Goal: Task Accomplishment & Management: Manage account settings

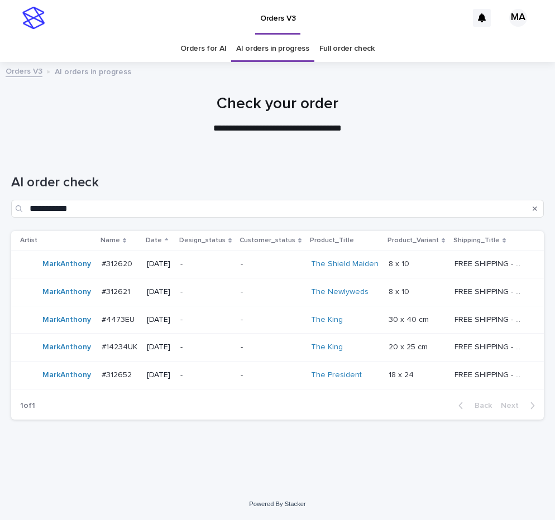
click at [232, 269] on p "-" at bounding box center [205, 264] width 51 height 9
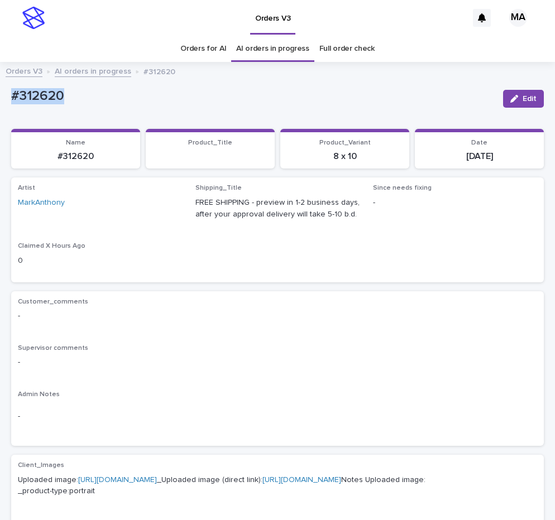
drag, startPoint x: 101, startPoint y: 95, endPoint x: -21, endPoint y: 112, distance: 122.3
click at [11, 104] on div "#312620" at bounding box center [252, 95] width 483 height 18
copy p "#312620"
click at [280, 288] on div "Loading... Saving… Artist MarkAnthony Shipping_Title FREE SHIPPING - preview in…" at bounding box center [277, 234] width 533 height 113
drag, startPoint x: 83, startPoint y: 99, endPoint x: 12, endPoint y: 104, distance: 71.1
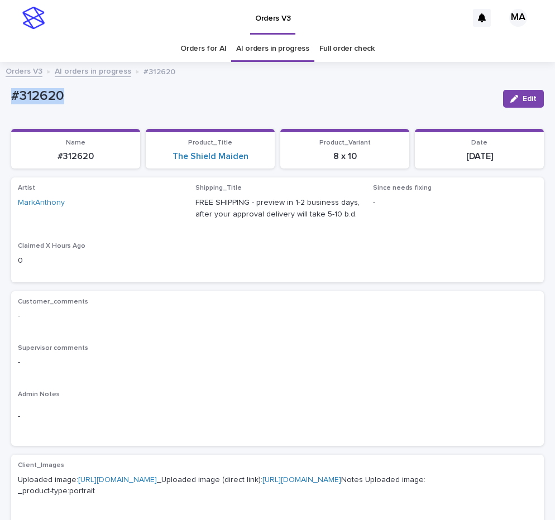
click at [12, 104] on p "#312620" at bounding box center [252, 96] width 483 height 16
copy p "#312620"
click at [510, 97] on icon "button" at bounding box center [514, 99] width 8 height 8
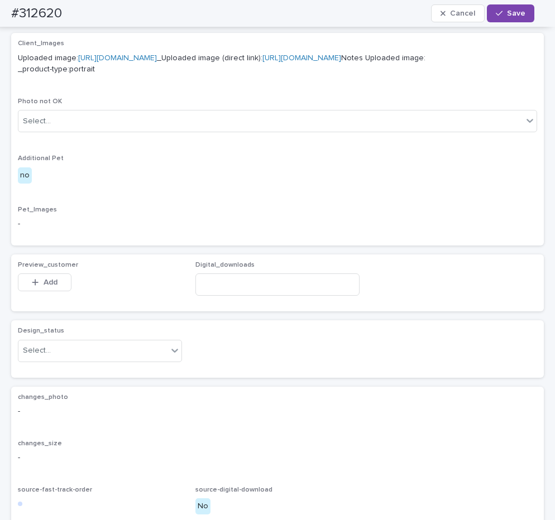
scroll to position [587, 0]
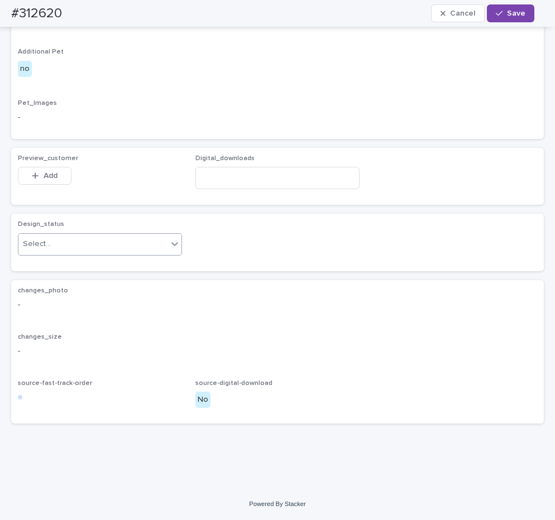
click at [149, 241] on div "Select..." at bounding box center [92, 244] width 149 height 18
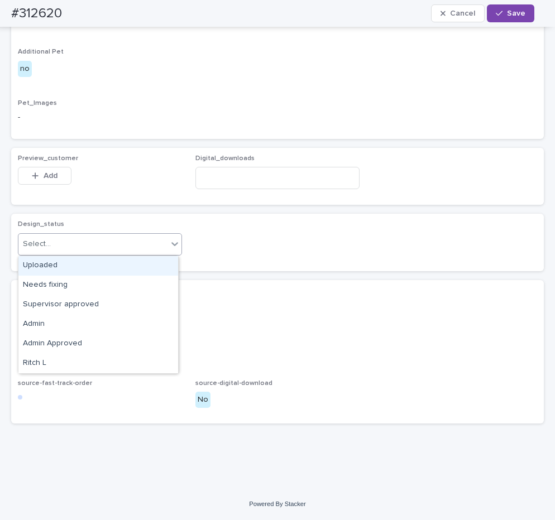
click at [112, 260] on div "Uploaded" at bounding box center [98, 266] width 160 height 20
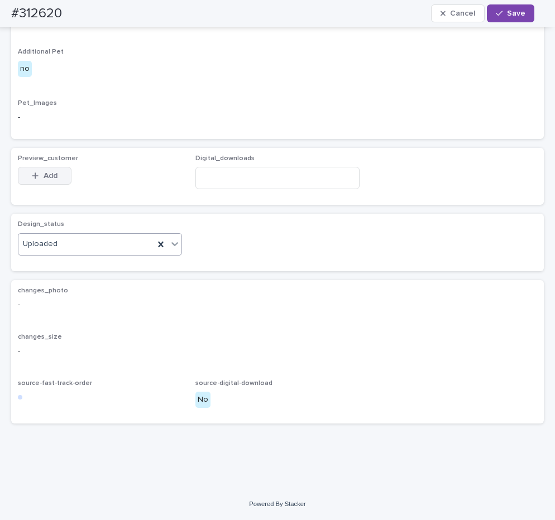
click at [56, 177] on span "Add" at bounding box center [51, 176] width 14 height 8
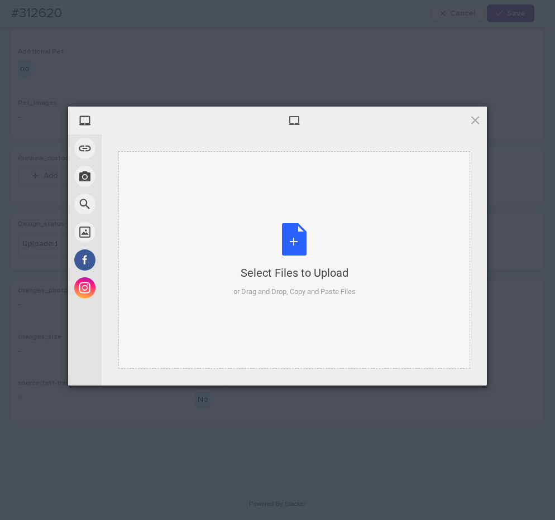
click at [280, 264] on div "Select Files to Upload or Drag and Drop, Copy and Paste Files" at bounding box center [294, 260] width 122 height 74
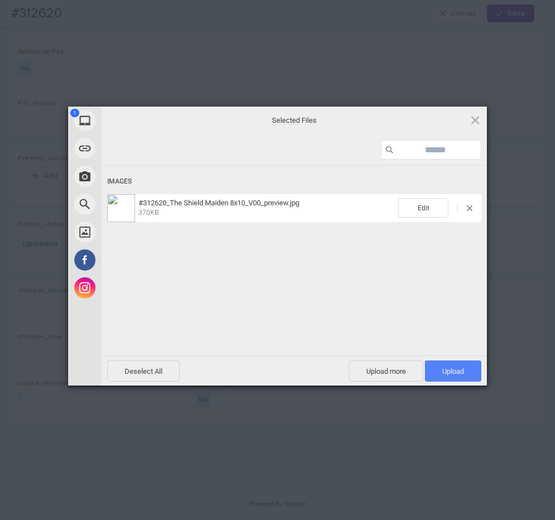
click at [469, 371] on span "Upload 1" at bounding box center [453, 371] width 56 height 21
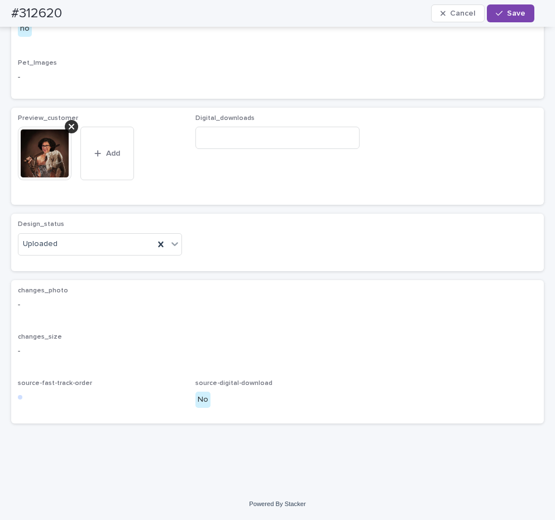
click at [513, 11] on span "Save" at bounding box center [516, 13] width 18 height 8
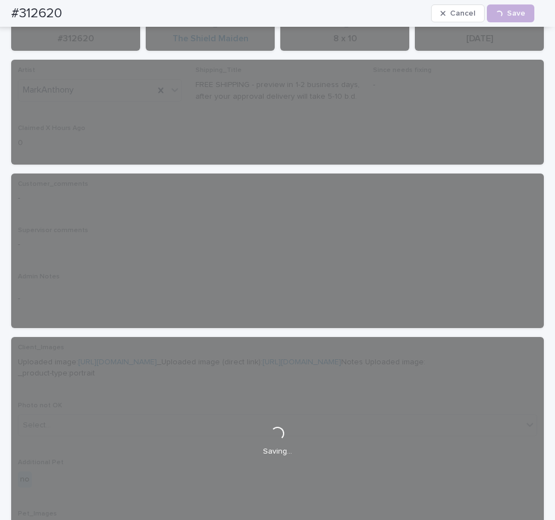
scroll to position [0, 0]
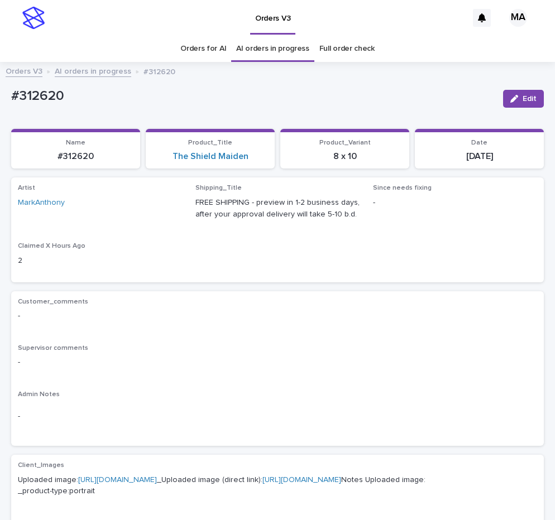
click at [109, 73] on link "AI orders in progress" at bounding box center [93, 70] width 77 height 13
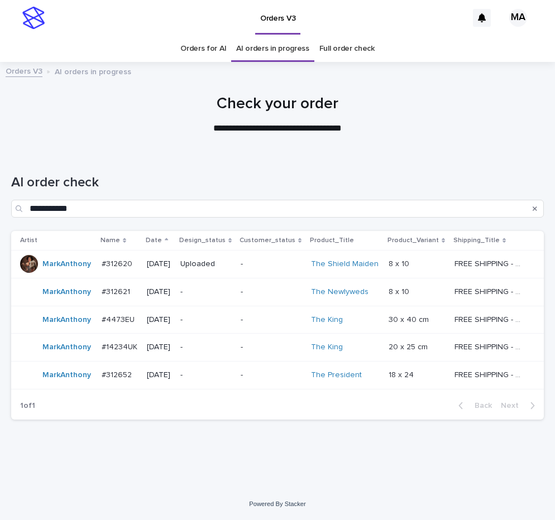
click at [276, 297] on div "-" at bounding box center [271, 292] width 61 height 18
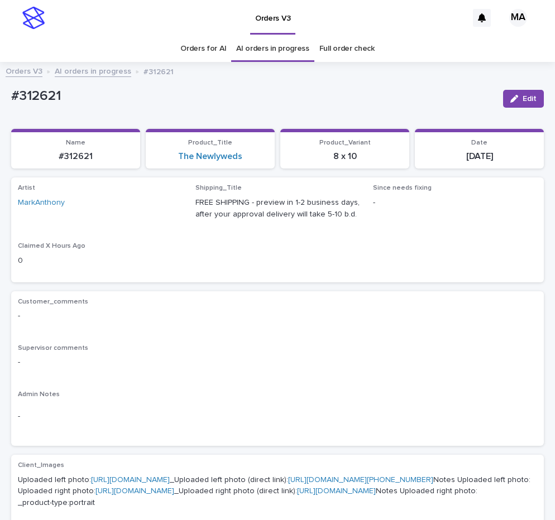
click at [261, 108] on div "#312621" at bounding box center [252, 98] width 483 height 21
click at [292, 298] on p "Customer_comments" at bounding box center [277, 302] width 519 height 8
click at [112, 79] on div "Orders V3 AI orders in progress #312621" at bounding box center [277, 72] width 555 height 16
click at [109, 71] on link "AI orders in progress" at bounding box center [93, 70] width 77 height 13
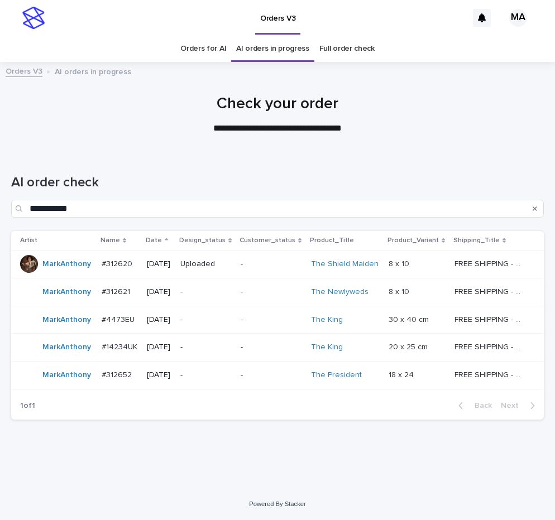
click at [126, 137] on div at bounding box center [277, 110] width 555 height 84
click at [263, 162] on div "**********" at bounding box center [277, 191] width 533 height 79
click at [279, 299] on div "-" at bounding box center [271, 292] width 61 height 18
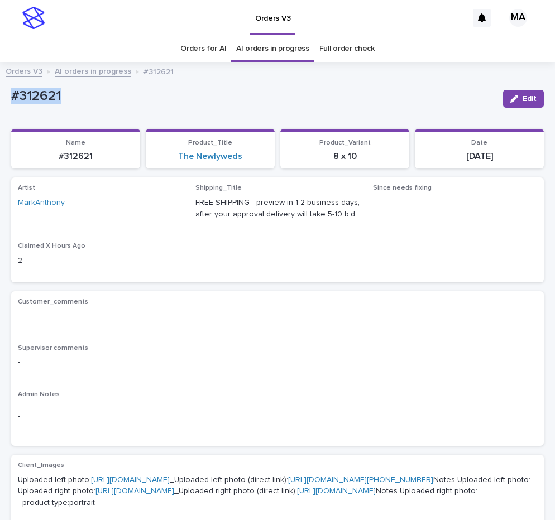
drag, startPoint x: 83, startPoint y: 96, endPoint x: -21, endPoint y: 97, distance: 103.3
click at [11, 97] on div "#312621" at bounding box center [252, 95] width 483 height 18
copy p "#312621"
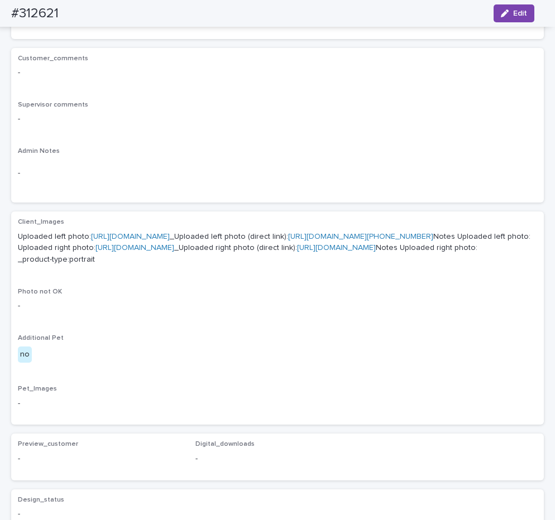
scroll to position [167, 0]
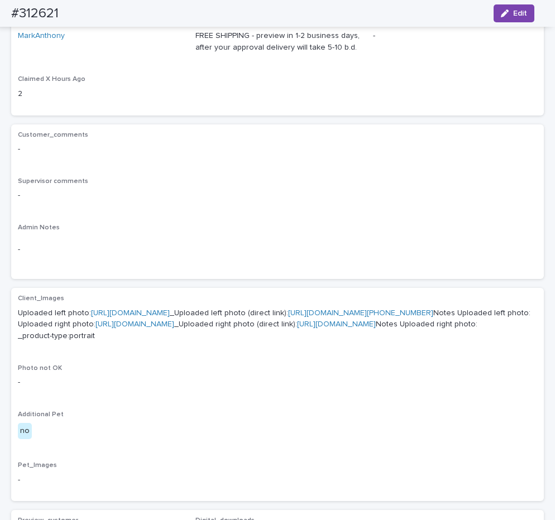
click at [168, 140] on div "Customer_comments -" at bounding box center [277, 147] width 519 height 33
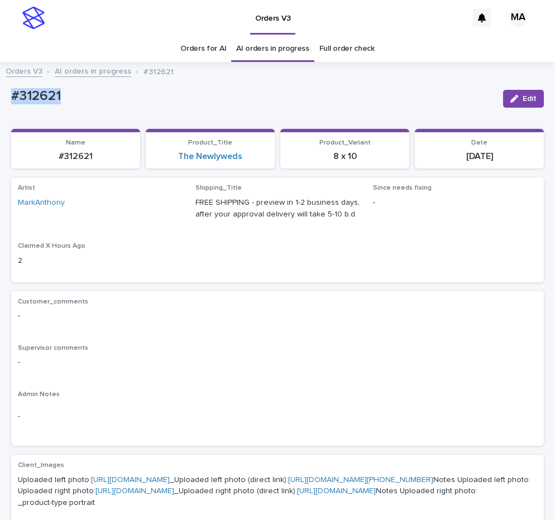
click at [11, 102] on div "#312621" at bounding box center [252, 95] width 483 height 18
copy p "#312621"
click at [510, 99] on icon "button" at bounding box center [514, 99] width 8 height 8
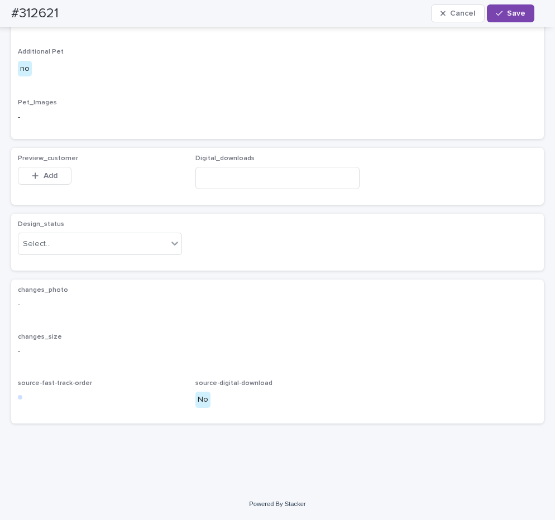
scroll to position [668, 0]
click at [132, 242] on div "Select..." at bounding box center [92, 244] width 149 height 18
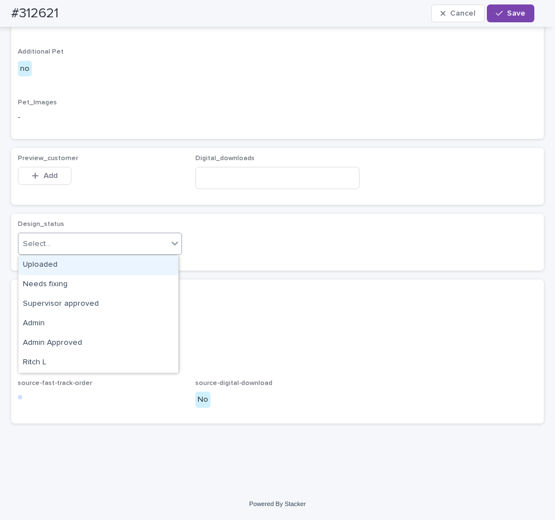
click at [87, 262] on div "Uploaded" at bounding box center [98, 266] width 160 height 20
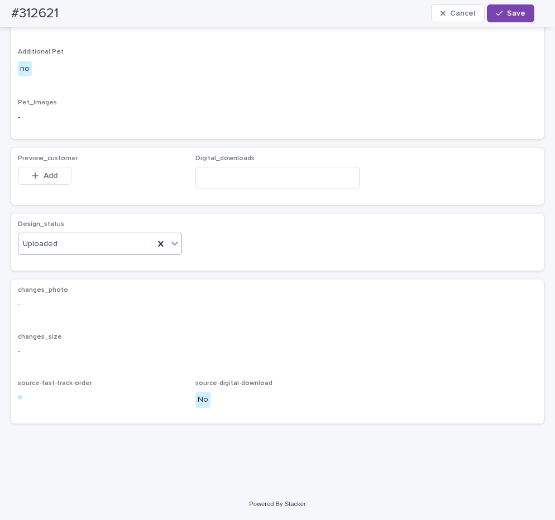
click at [60, 181] on button "Add" at bounding box center [45, 176] width 54 height 18
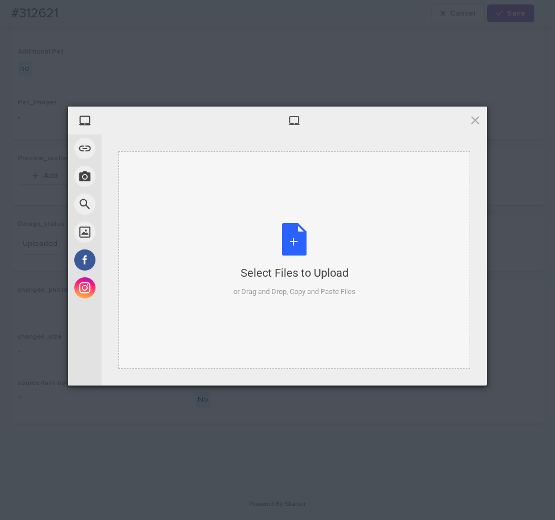
click at [279, 250] on div "Select Files to Upload or Drag and Drop, Copy and Paste Files" at bounding box center [294, 260] width 122 height 74
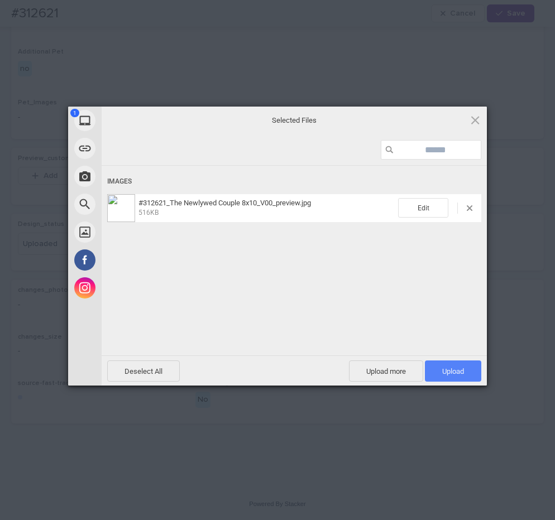
click at [455, 369] on span "Upload 1" at bounding box center [453, 371] width 22 height 8
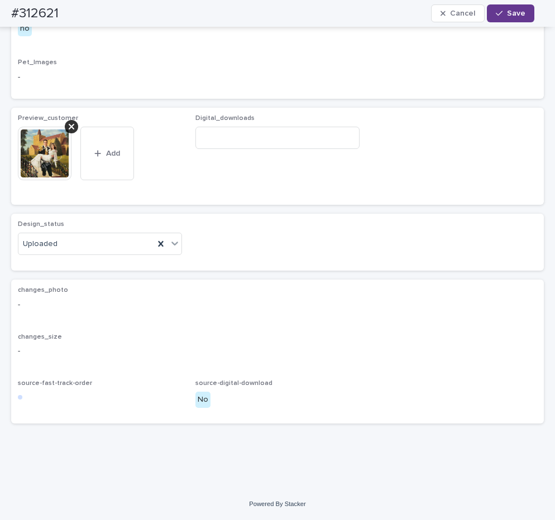
click at [518, 9] on button "Save" at bounding box center [510, 13] width 47 height 18
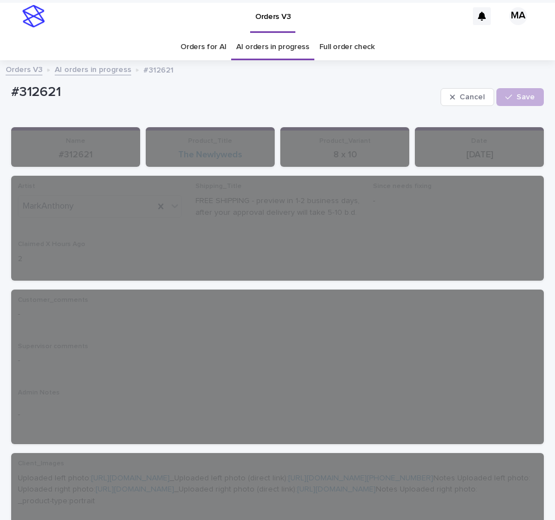
scroll to position [0, 0]
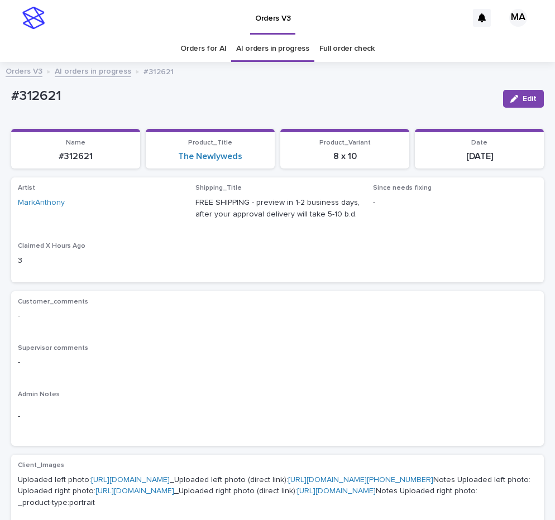
click at [102, 75] on link "AI orders in progress" at bounding box center [93, 70] width 77 height 13
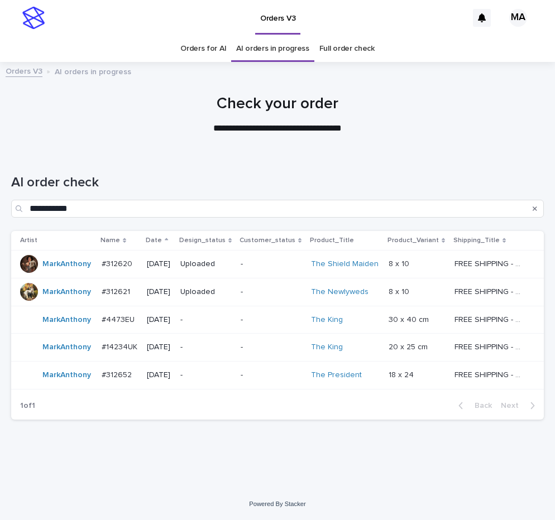
click at [282, 327] on div "-" at bounding box center [271, 320] width 61 height 18
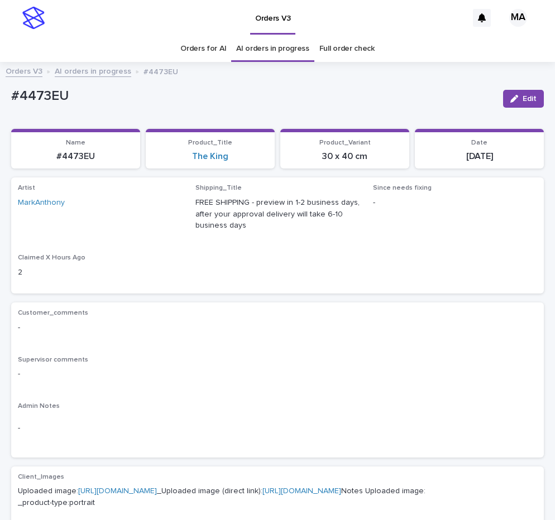
scroll to position [188, 0]
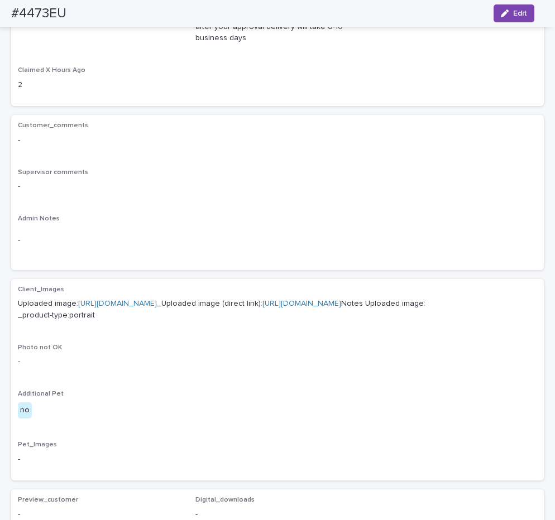
click at [153, 300] on link "[URL][DOMAIN_NAME]" at bounding box center [117, 304] width 79 height 8
click at [157, 302] on link "[URL][DOMAIN_NAME]" at bounding box center [117, 304] width 79 height 8
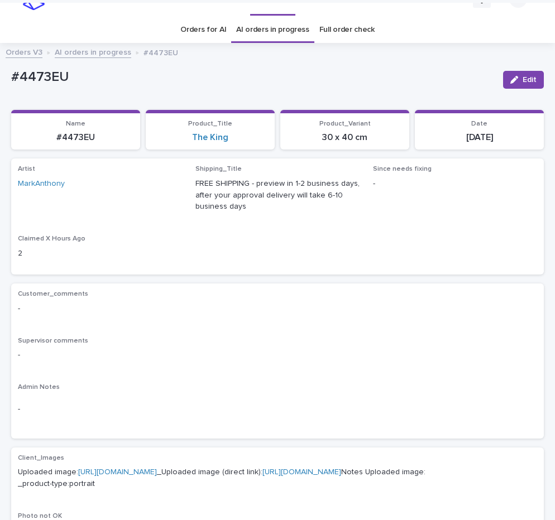
scroll to position [0, 0]
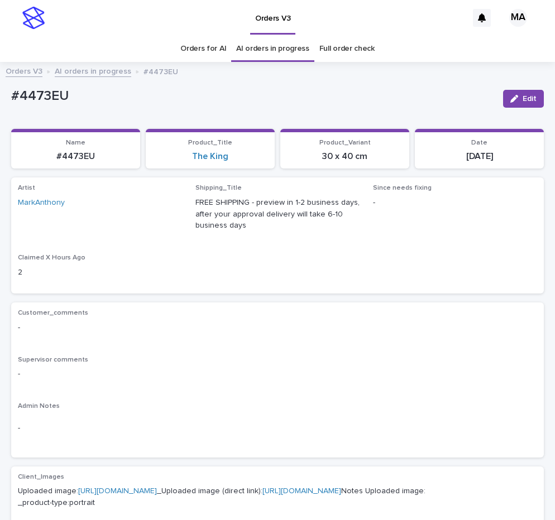
drag, startPoint x: 103, startPoint y: 99, endPoint x: -21, endPoint y: 117, distance: 124.8
click at [11, 104] on div "#4473EU" at bounding box center [252, 95] width 483 height 18
drag, startPoint x: 92, startPoint y: 105, endPoint x: 16, endPoint y: 104, distance: 76.5
click at [16, 104] on div "#4473EU" at bounding box center [252, 98] width 483 height 21
click at [77, 96] on p "#4473EU" at bounding box center [252, 96] width 483 height 16
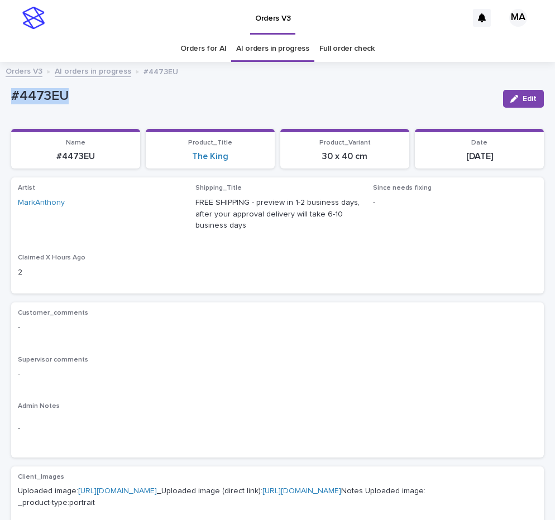
drag, startPoint x: 80, startPoint y: 97, endPoint x: 6, endPoint y: 95, distance: 73.7
click at [11, 95] on div "#4473EU" at bounding box center [252, 95] width 483 height 18
copy p "#4473EU"
click at [263, 359] on p "Supervisor comments" at bounding box center [277, 360] width 519 height 8
click at [512, 101] on div "button" at bounding box center [516, 99] width 12 height 8
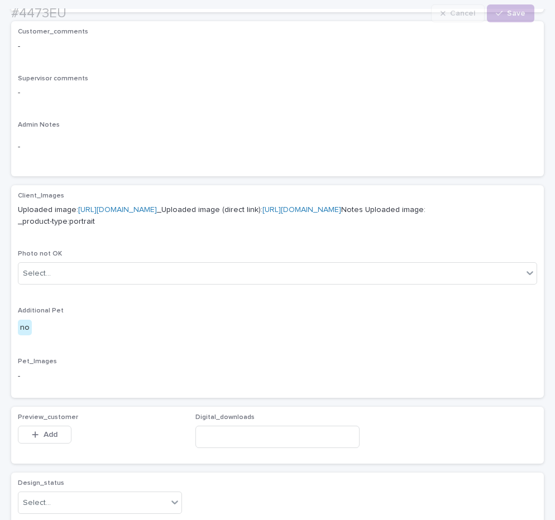
scroll to position [516, 0]
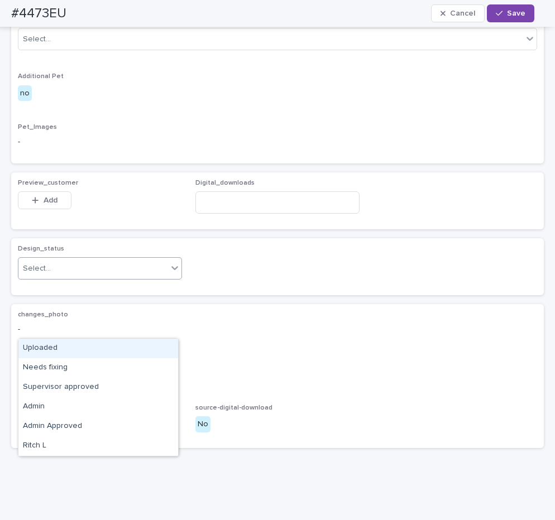
click at [140, 278] on div "Select..." at bounding box center [92, 269] width 149 height 18
click at [90, 352] on div "Uploaded" at bounding box center [98, 349] width 160 height 20
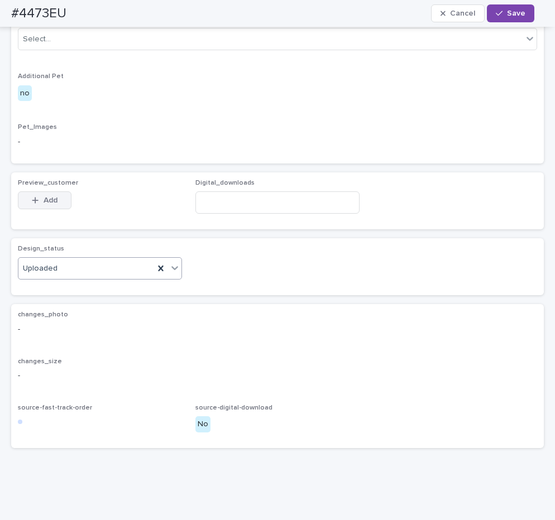
click at [40, 209] on button "Add" at bounding box center [45, 201] width 54 height 18
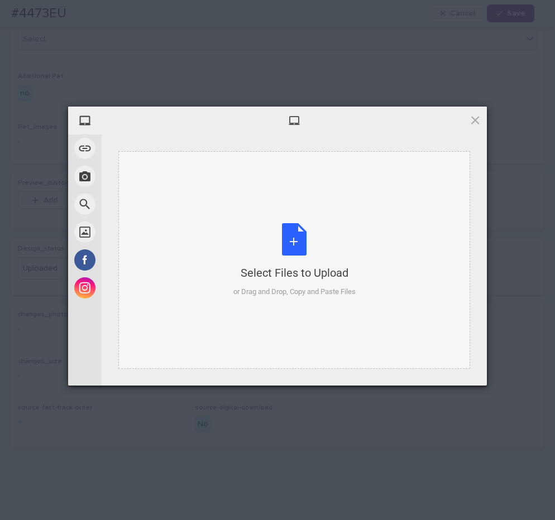
click at [305, 255] on div "Select Files to Upload or Drag and Drop, Copy and Paste Files" at bounding box center [294, 260] width 122 height 74
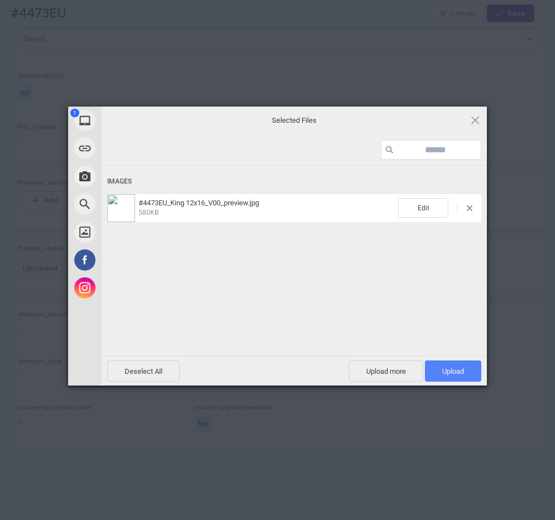
click at [445, 379] on span "Upload 1" at bounding box center [453, 371] width 56 height 21
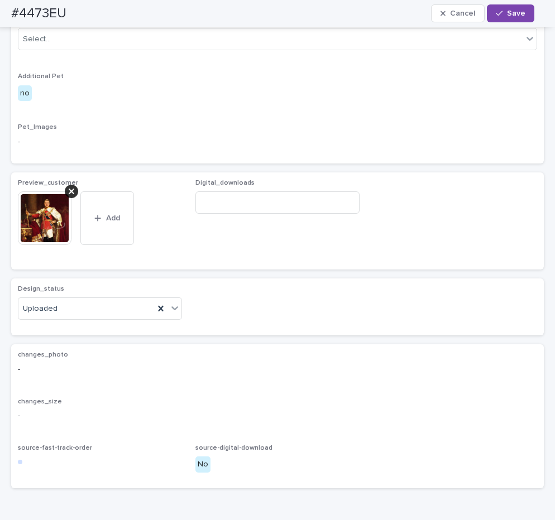
click at [502, 11] on icon "button" at bounding box center [499, 13] width 7 height 8
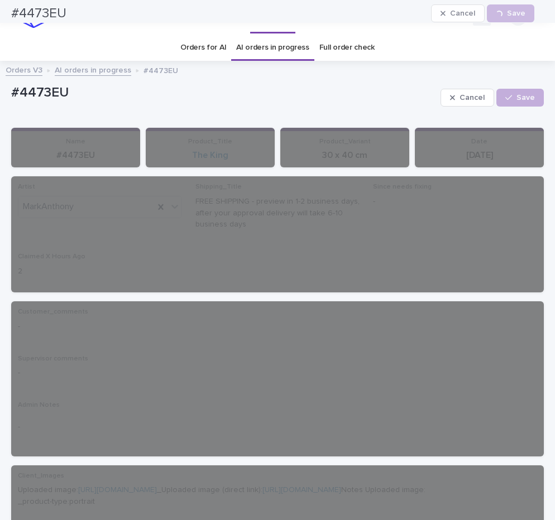
scroll to position [0, 0]
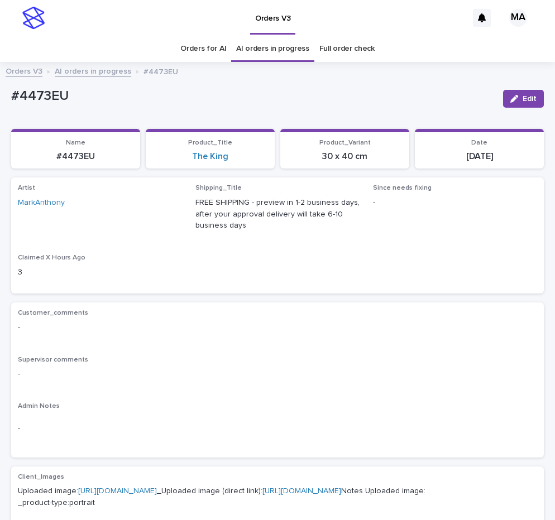
click at [92, 74] on link "AI orders in progress" at bounding box center [93, 70] width 77 height 13
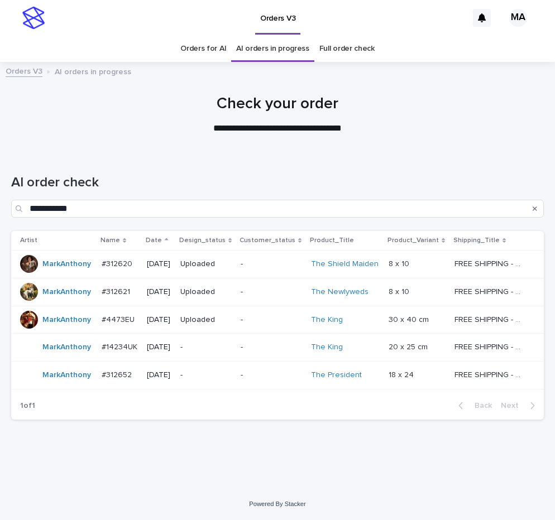
click at [231, 342] on div "-" at bounding box center [205, 347] width 51 height 12
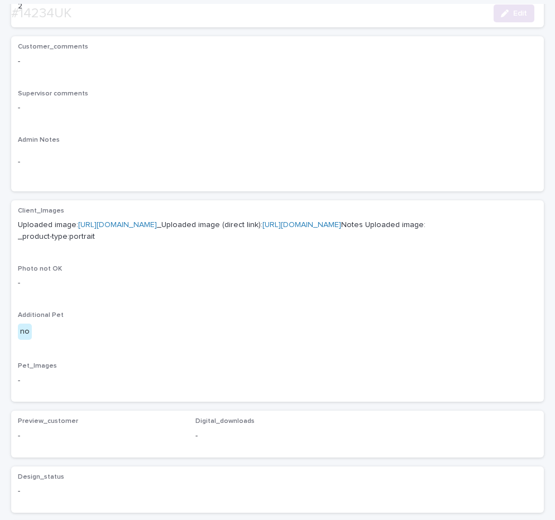
scroll to position [281, 0]
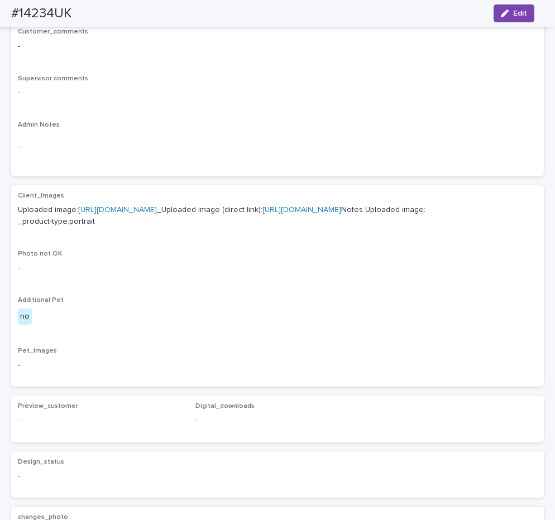
click at [157, 212] on link "[URL][DOMAIN_NAME]" at bounding box center [117, 210] width 79 height 8
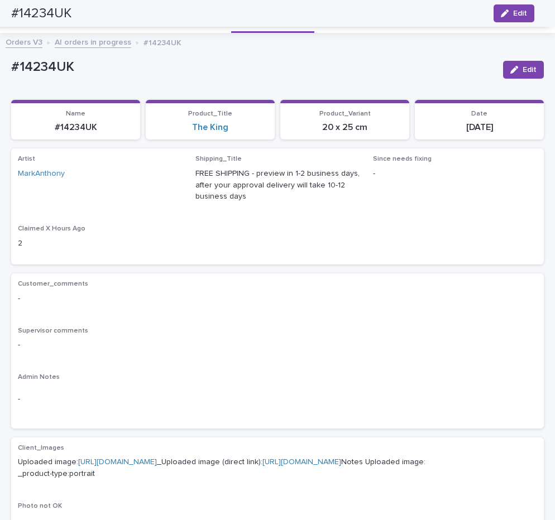
scroll to position [3, 0]
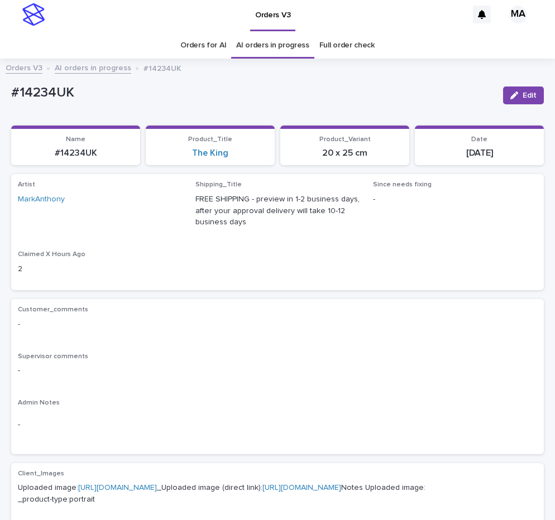
click at [4, 504] on div "Loading... Saving… Loading... Saving… #14234UK Edit #14234UK Edit Sorry, there …" at bounding box center [277, 529] width 555 height 929
click at [157, 489] on link "[URL][DOMAIN_NAME]" at bounding box center [117, 488] width 79 height 8
drag, startPoint x: 113, startPoint y: 86, endPoint x: 1, endPoint y: 96, distance: 113.3
click at [11, 94] on div "#14234UK" at bounding box center [252, 92] width 483 height 18
copy p "#14234UK"
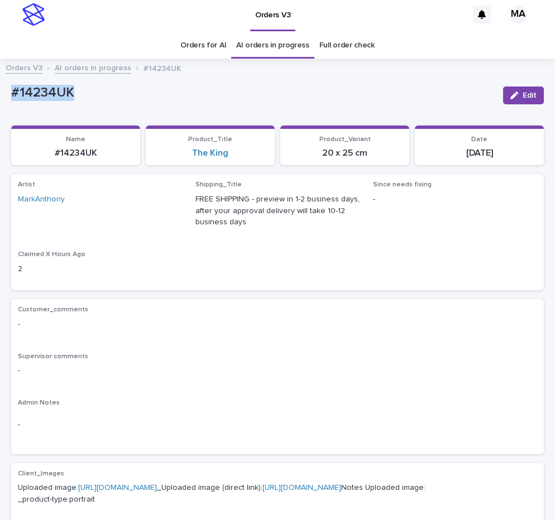
copy p "#14234UK"
click at [503, 98] on button "Edit" at bounding box center [523, 96] width 41 height 18
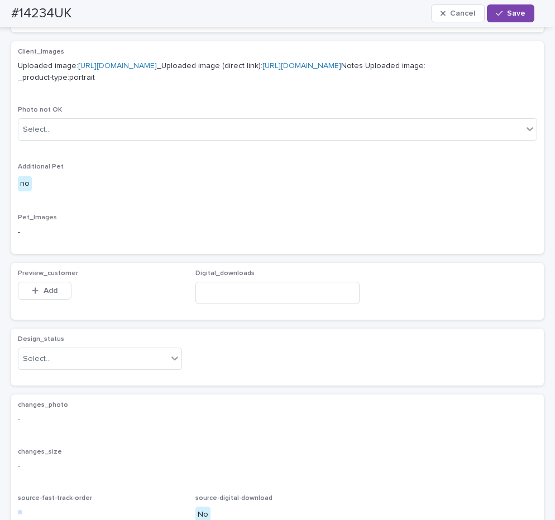
scroll to position [599, 0]
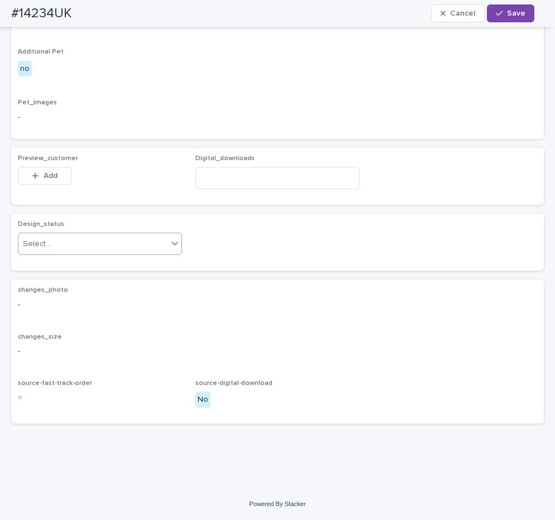
click at [123, 241] on div "Select..." at bounding box center [92, 244] width 149 height 18
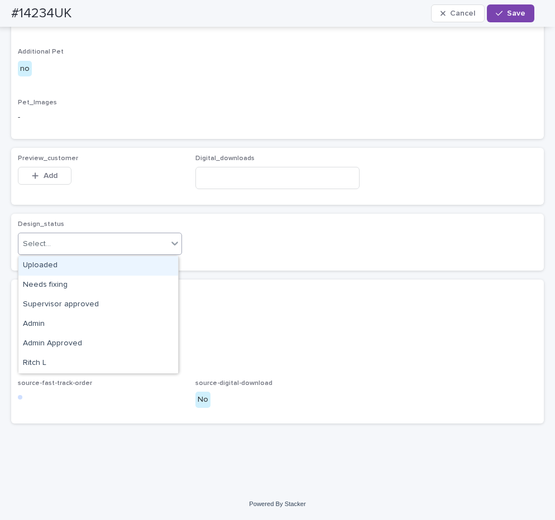
click at [74, 263] on div "Uploaded" at bounding box center [98, 266] width 160 height 20
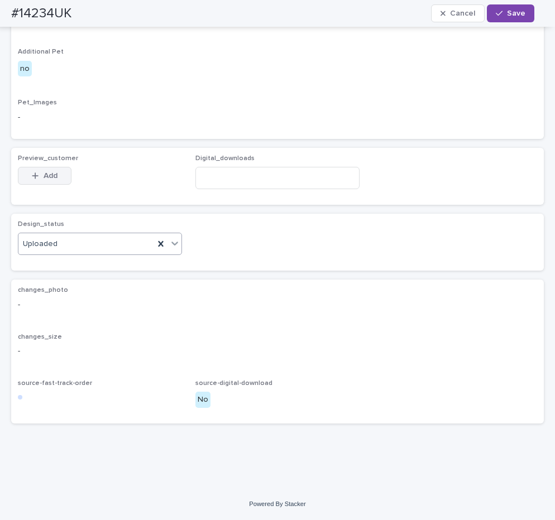
click at [51, 179] on span "Add" at bounding box center [51, 176] width 14 height 8
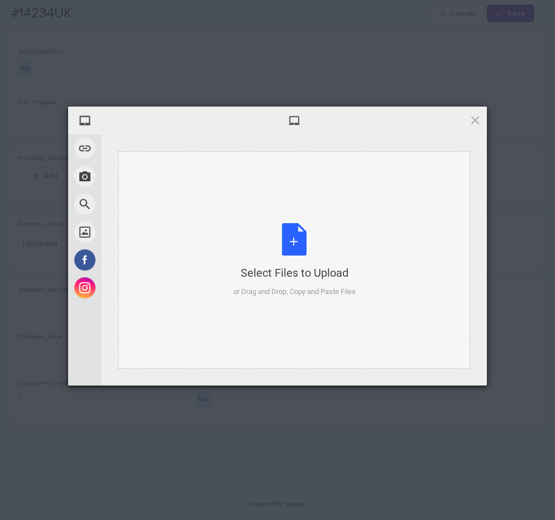
click at [310, 241] on div "Select Files to Upload or Drag and Drop, Copy and Paste Files" at bounding box center [294, 260] width 122 height 74
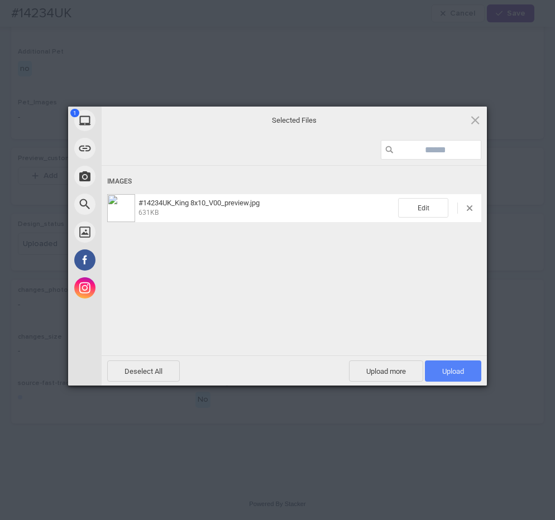
click at [446, 367] on span "Upload 1" at bounding box center [453, 371] width 22 height 8
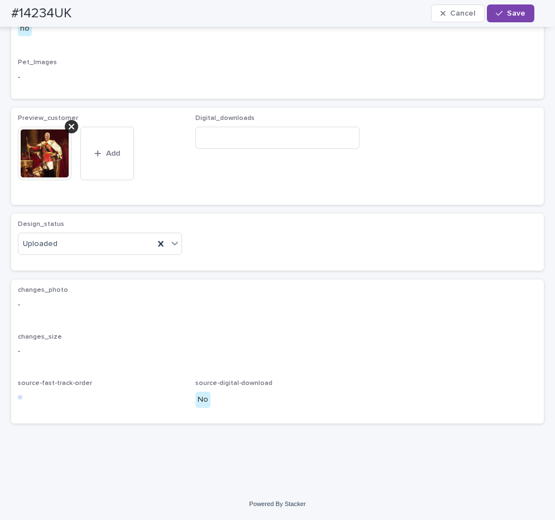
click at [508, 20] on button "Save" at bounding box center [510, 13] width 47 height 18
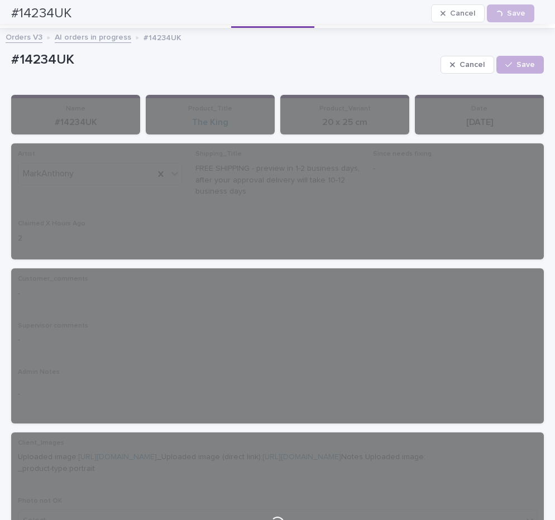
scroll to position [0, 0]
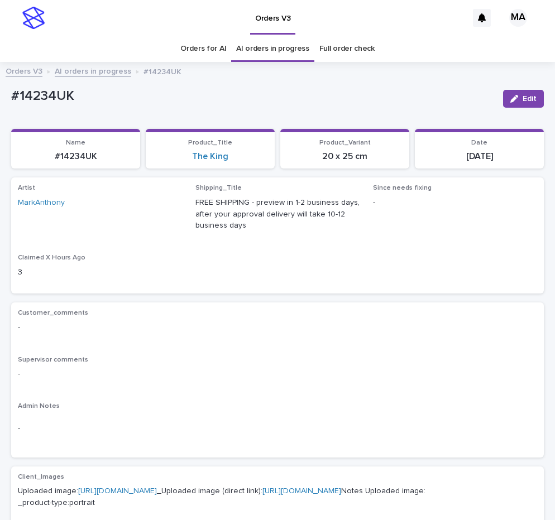
click at [106, 75] on link "AI orders in progress" at bounding box center [93, 70] width 77 height 13
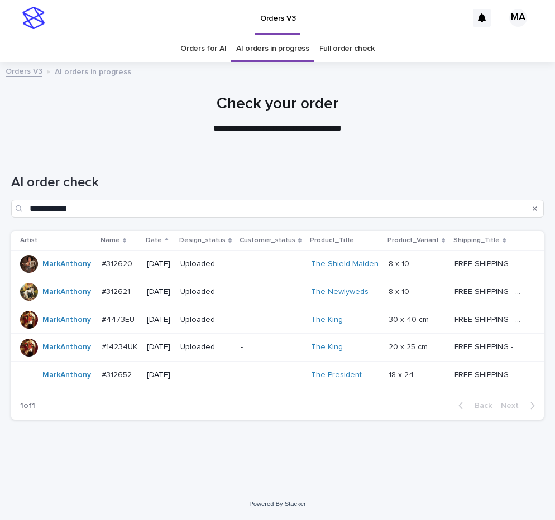
click at [269, 377] on p "-" at bounding box center [271, 375] width 61 height 9
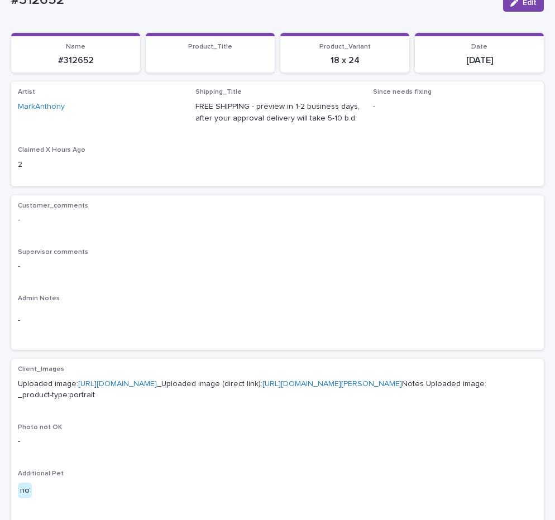
scroll to position [235, 0]
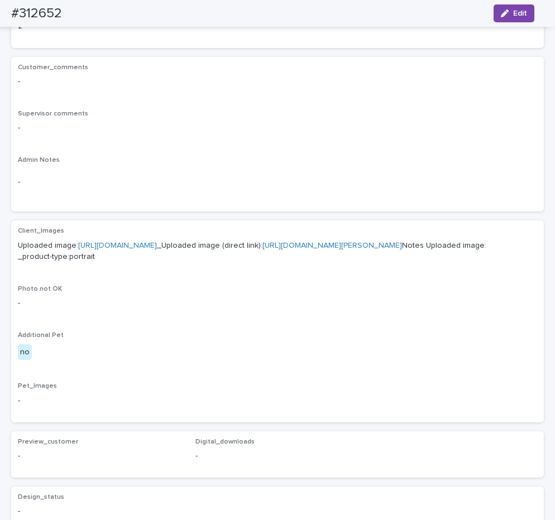
click at [157, 243] on link "[URL][DOMAIN_NAME]" at bounding box center [117, 246] width 79 height 8
click at [280, 202] on div "Admin Notes -" at bounding box center [277, 180] width 519 height 49
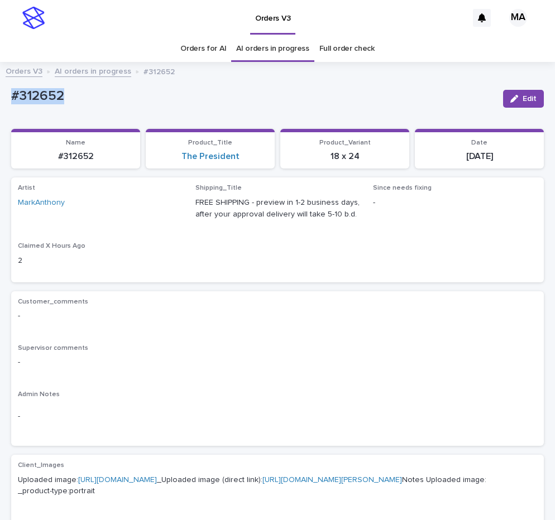
drag, startPoint x: 93, startPoint y: 111, endPoint x: -21, endPoint y: 104, distance: 114.1
click at [0, 104] on div "Loading... Saving… Loading... Saving… #312652 Edit #312652 Edit Sorry, there wa…" at bounding box center [277, 527] width 555 height 917
copy p "#312652"
click at [364, 322] on div "Customer_comments -" at bounding box center [277, 314] width 519 height 33
drag, startPoint x: 82, startPoint y: 99, endPoint x: -21, endPoint y: 103, distance: 102.8
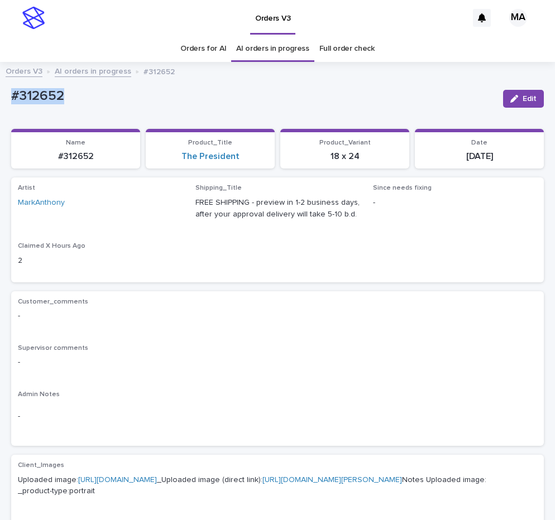
click at [11, 103] on div "#312652" at bounding box center [252, 95] width 483 height 18
copy p "#312652"
click at [514, 94] on button "Edit" at bounding box center [523, 99] width 41 height 18
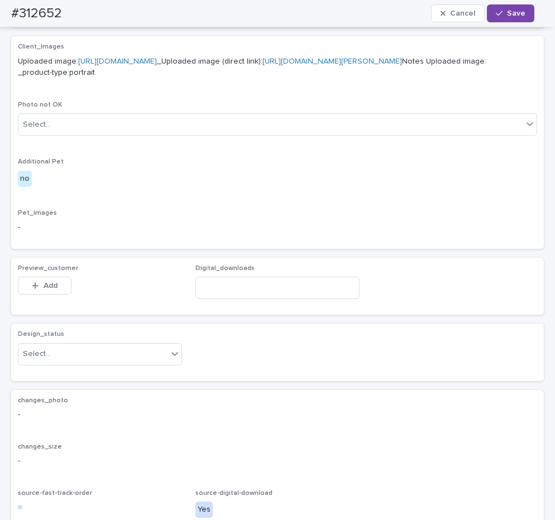
scroll to position [422, 0]
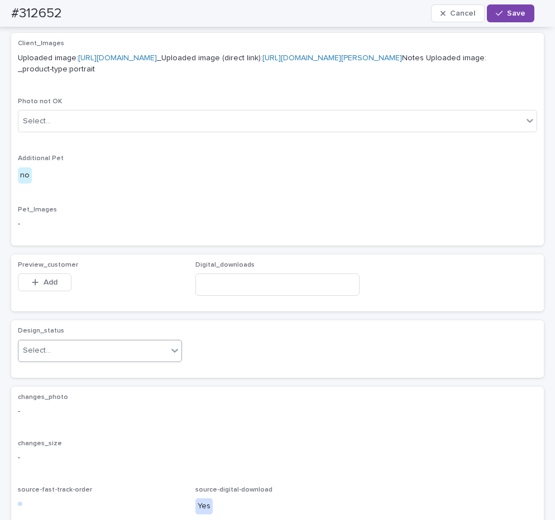
click at [161, 360] on div "Select..." at bounding box center [92, 351] width 149 height 18
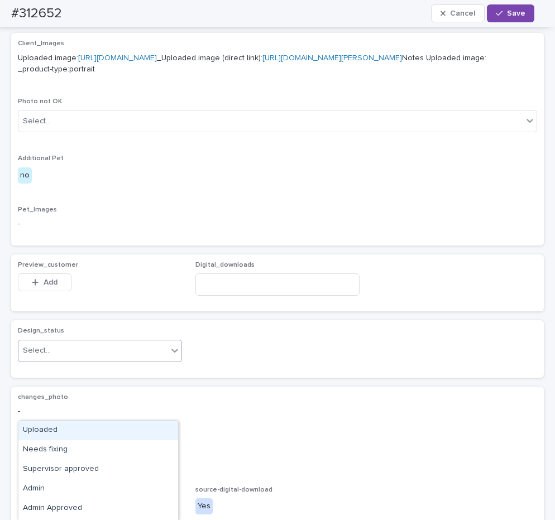
click at [97, 428] on div "Uploaded" at bounding box center [98, 431] width 160 height 20
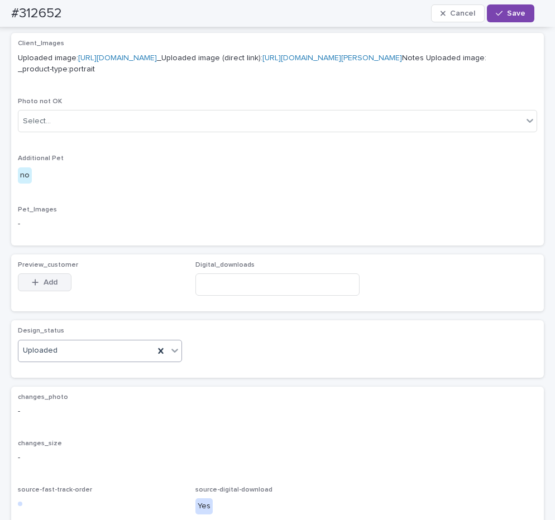
click at [47, 292] on button "Add" at bounding box center [45, 283] width 54 height 18
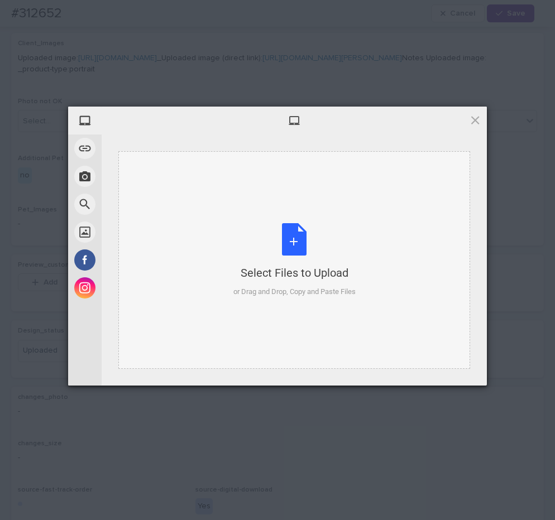
click at [307, 249] on div "Select Files to Upload or Drag and Drop, Copy and Paste Files" at bounding box center [294, 260] width 122 height 74
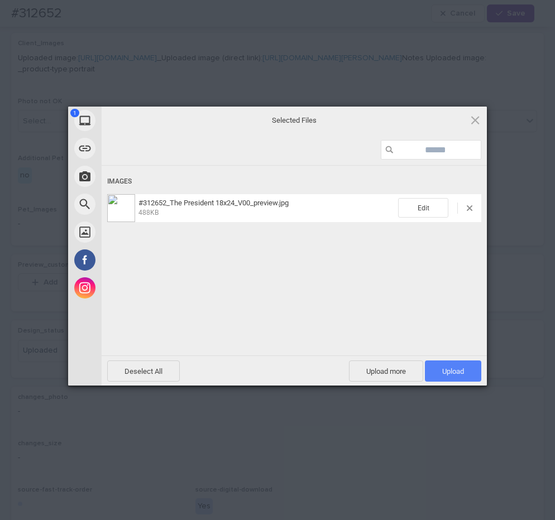
click at [442, 374] on span "Upload 1" at bounding box center [453, 371] width 22 height 8
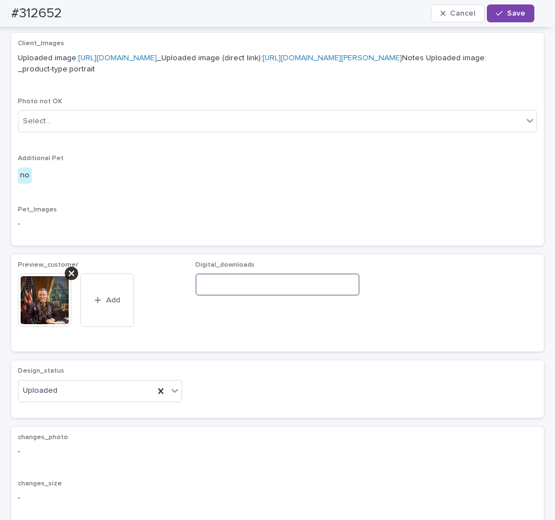
click at [295, 296] on input at bounding box center [277, 285] width 164 height 22
paste input "**********"
type input "**********"
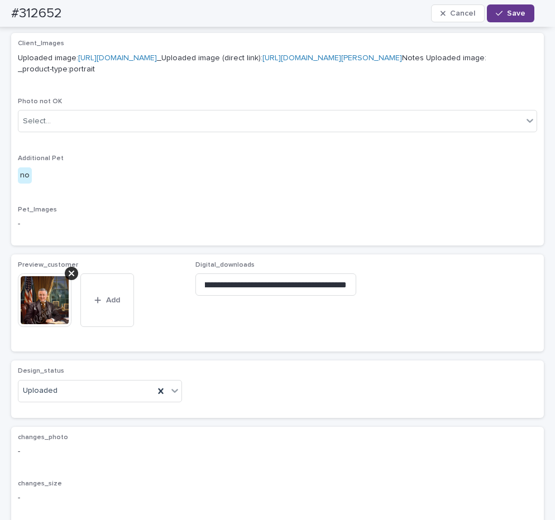
click at [521, 13] on span "Save" at bounding box center [516, 13] width 18 height 8
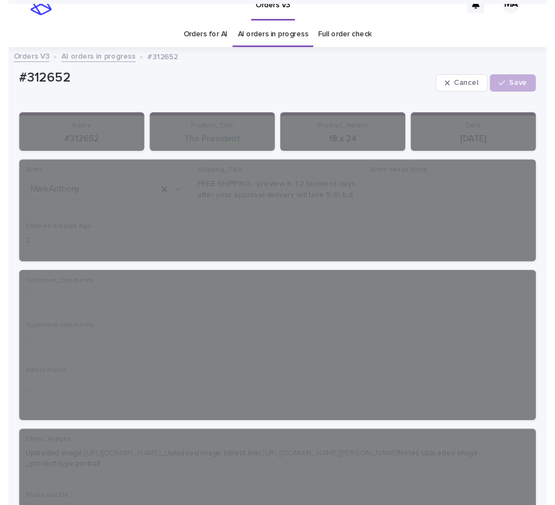
scroll to position [0, 0]
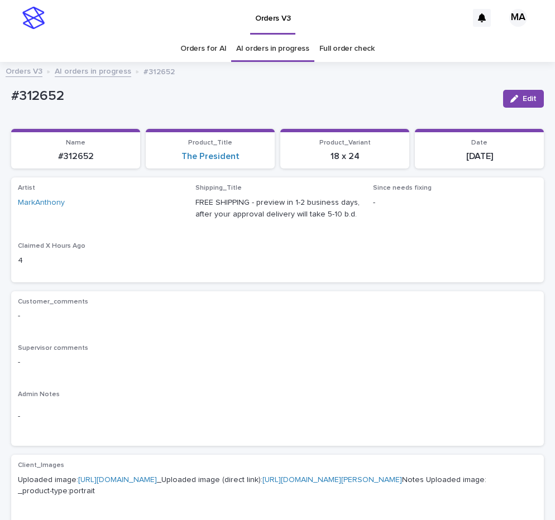
click at [91, 77] on div "Orders V3 AI orders in progress #312652" at bounding box center [277, 72] width 555 height 16
click at [100, 70] on link "AI orders in progress" at bounding box center [93, 70] width 77 height 13
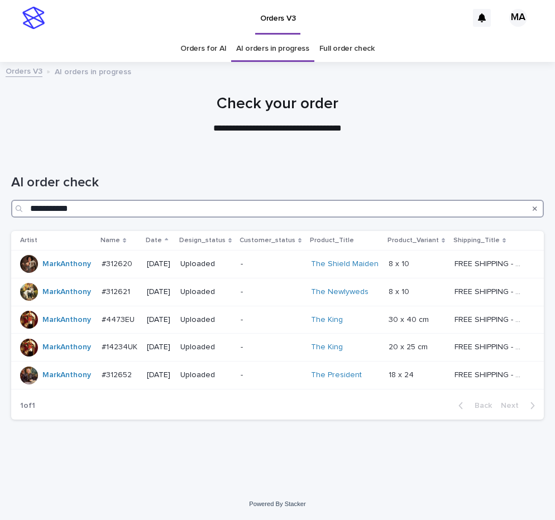
drag, startPoint x: 61, startPoint y: 211, endPoint x: -21, endPoint y: 211, distance: 81.5
click at [11, 211] on input "**********" at bounding box center [277, 209] width 533 height 18
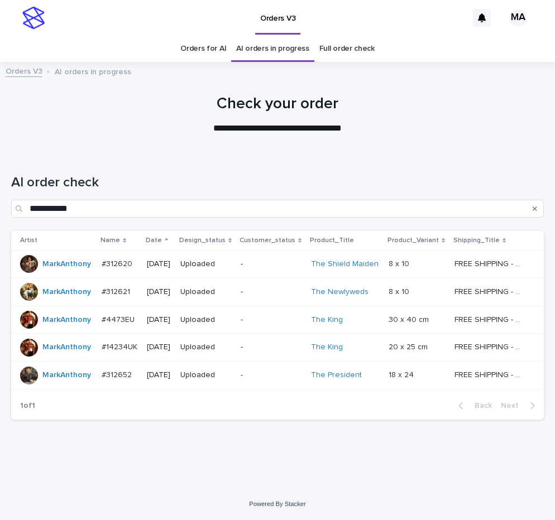
click at [345, 51] on link "Full order check" at bounding box center [346, 49] width 55 height 26
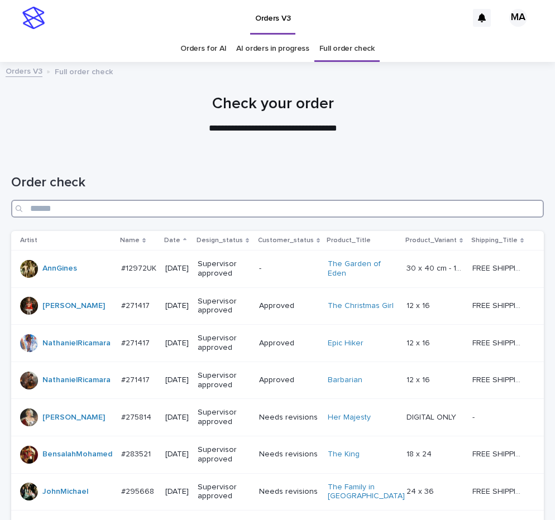
click at [126, 208] on input "Search" at bounding box center [277, 209] width 533 height 18
paste input "**********"
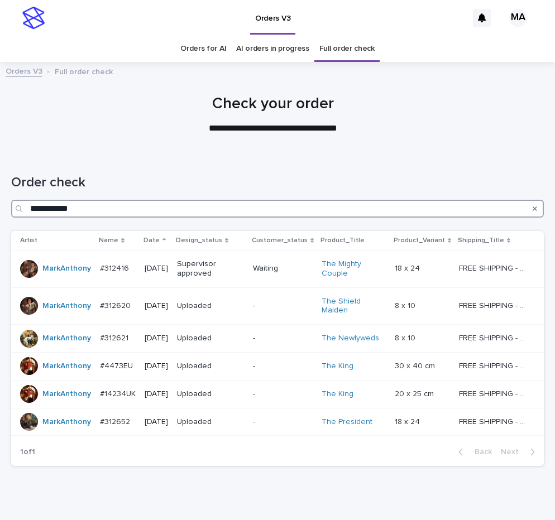
type input "**********"
